Goal: Find specific page/section: Find specific page/section

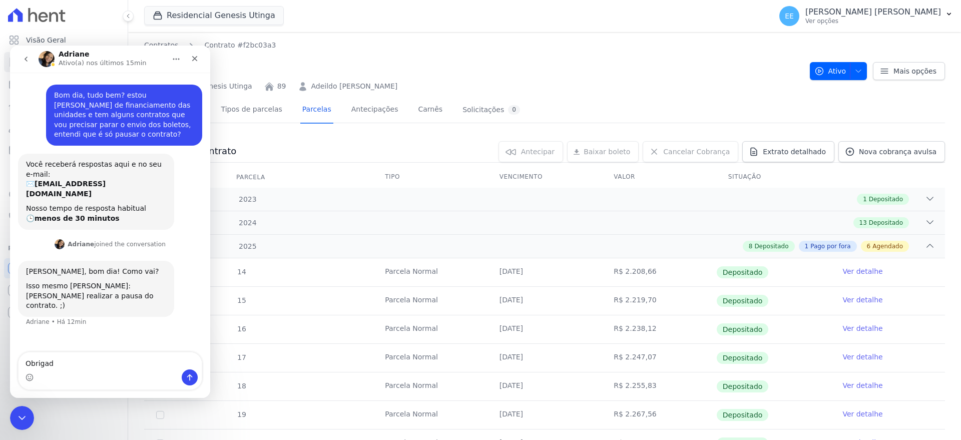
type textarea "Obrigada"
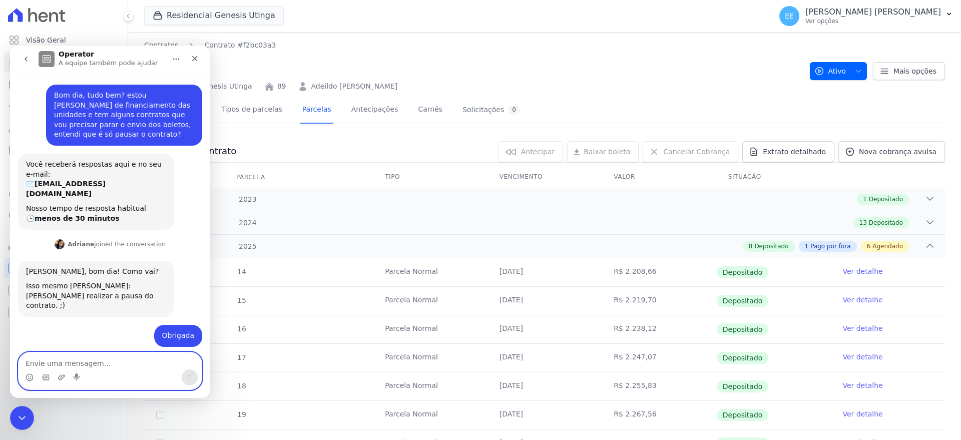
scroll to position [16, 0]
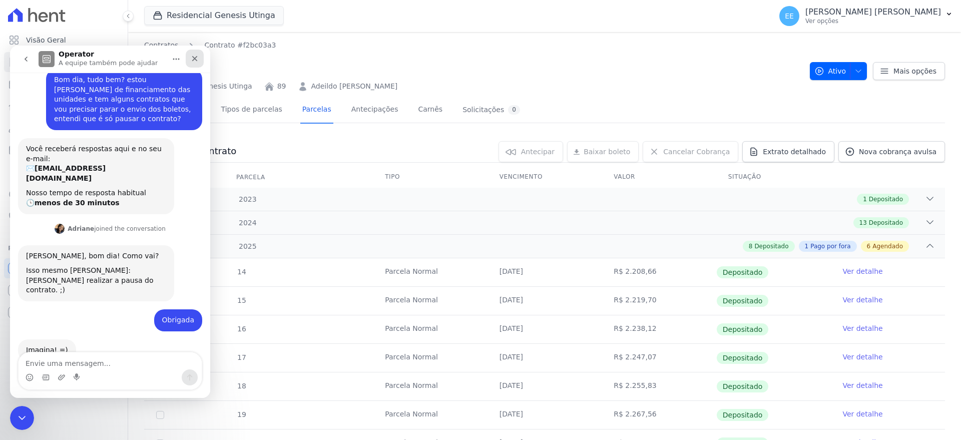
click at [197, 58] on icon "Fechar" at bounding box center [195, 59] width 8 height 8
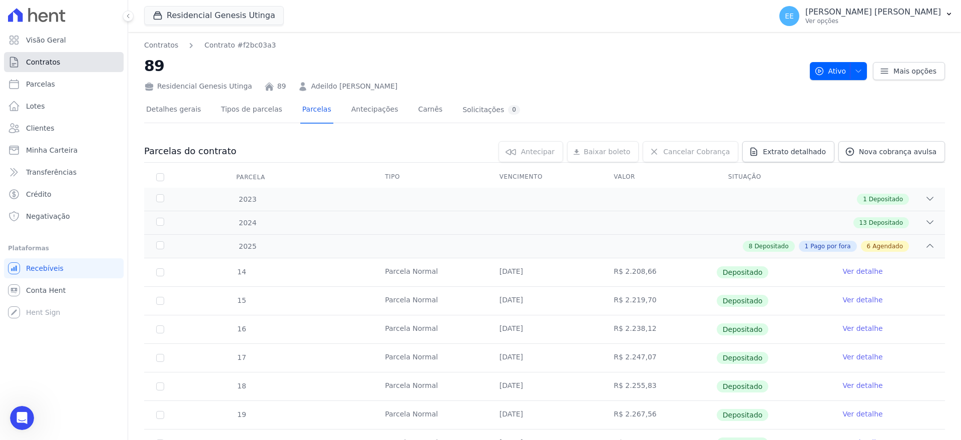
click at [49, 64] on span "Contratos" at bounding box center [43, 62] width 34 height 10
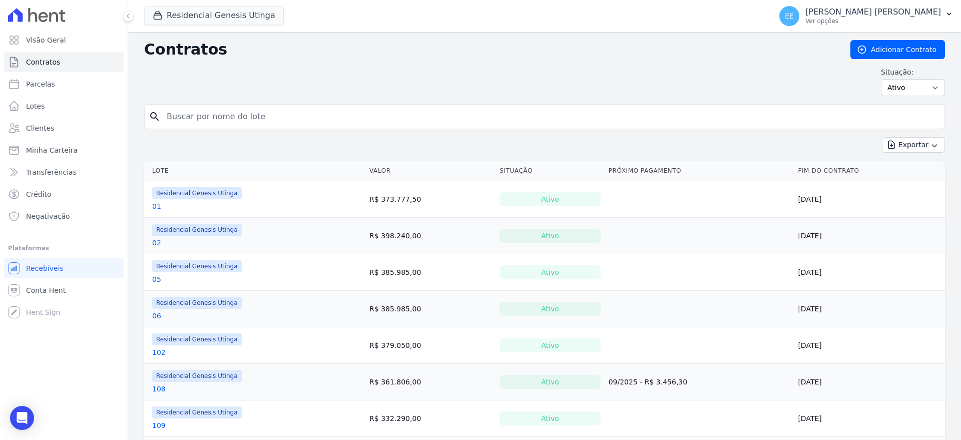
click at [259, 116] on input "search" at bounding box center [551, 117] width 780 height 20
type input "62"
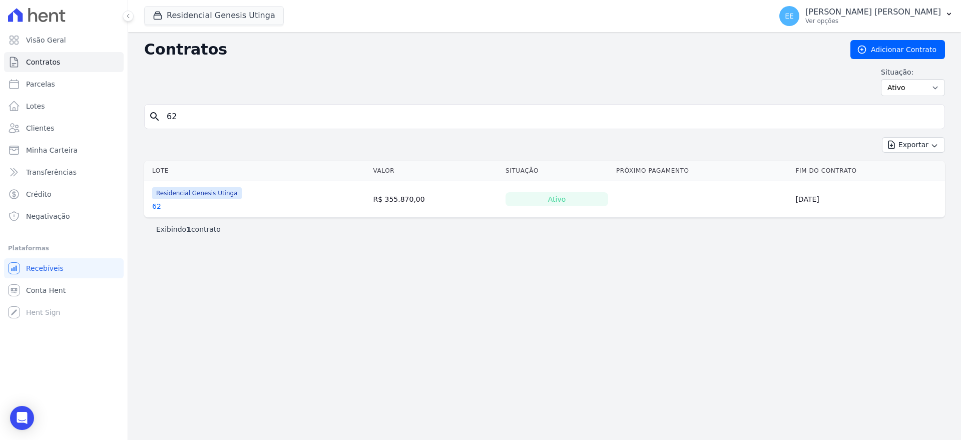
click at [153, 207] on link "62" at bounding box center [156, 206] width 9 height 10
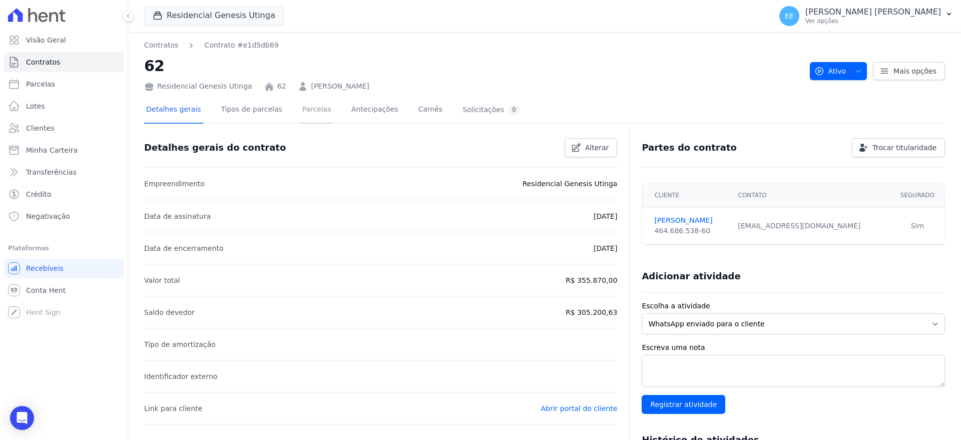
click at [307, 110] on link "Parcelas" at bounding box center [316, 110] width 33 height 27
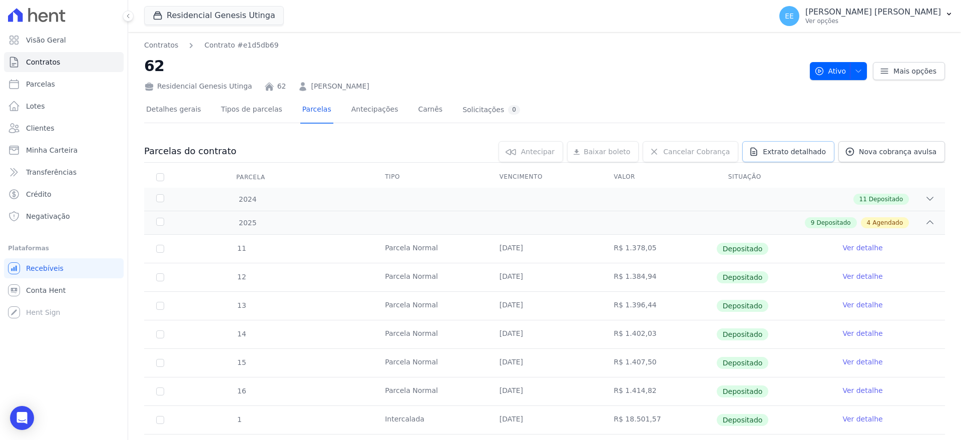
click at [790, 155] on span "Extrato detalhado" at bounding box center [794, 152] width 63 height 10
click at [919, 155] on span "Exportar PDF" at bounding box center [929, 152] width 53 height 10
click at [61, 60] on link "Contratos" at bounding box center [64, 62] width 120 height 20
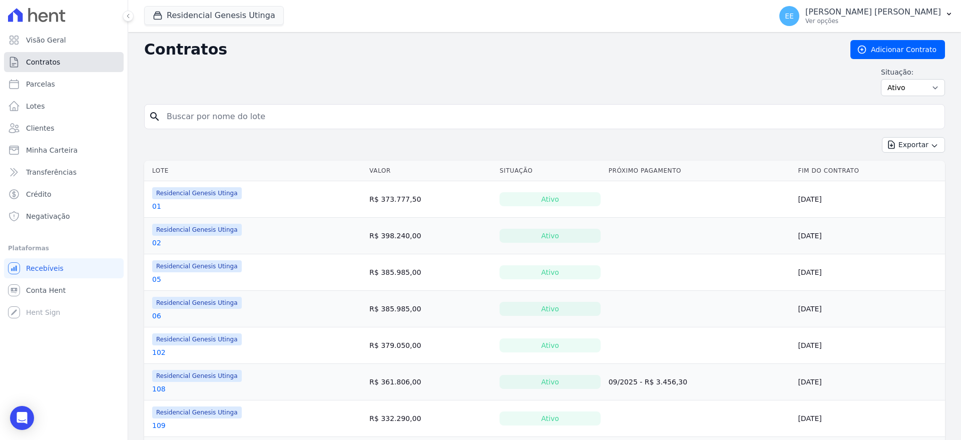
click at [76, 59] on link "Contratos" at bounding box center [64, 62] width 120 height 20
click at [222, 114] on input "search" at bounding box center [551, 117] width 780 height 20
type input "66"
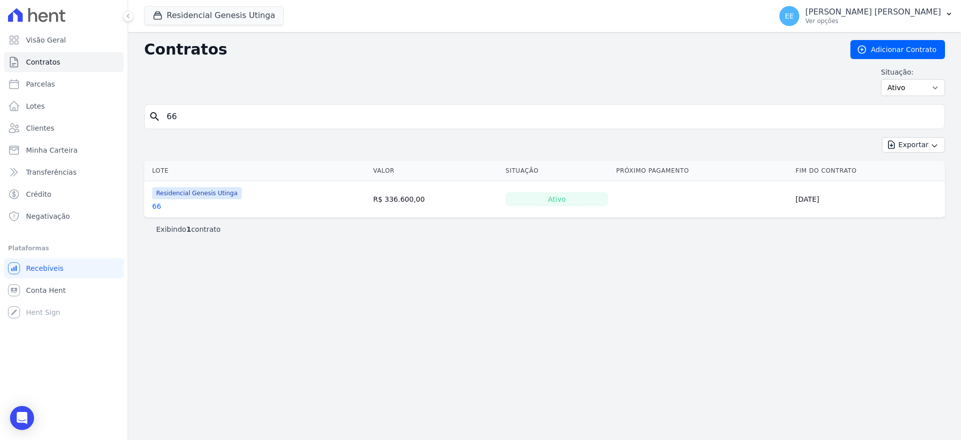
click at [154, 207] on link "66" at bounding box center [156, 206] width 9 height 10
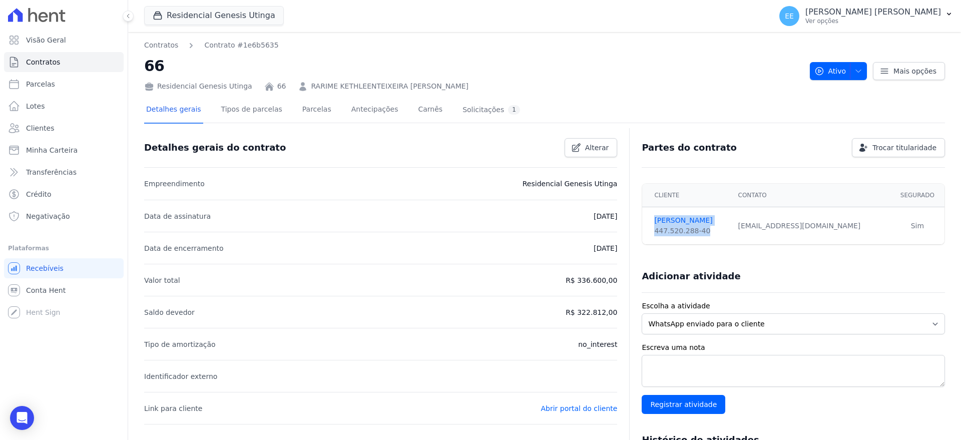
drag, startPoint x: 645, startPoint y: 218, endPoint x: 701, endPoint y: 234, distance: 58.0
click at [701, 234] on td "[PERSON_NAME] 447.520.288-40" at bounding box center [687, 226] width 90 height 38
copy td "[PERSON_NAME] 447.520.288-40"
